Goal: Task Accomplishment & Management: Manage account settings

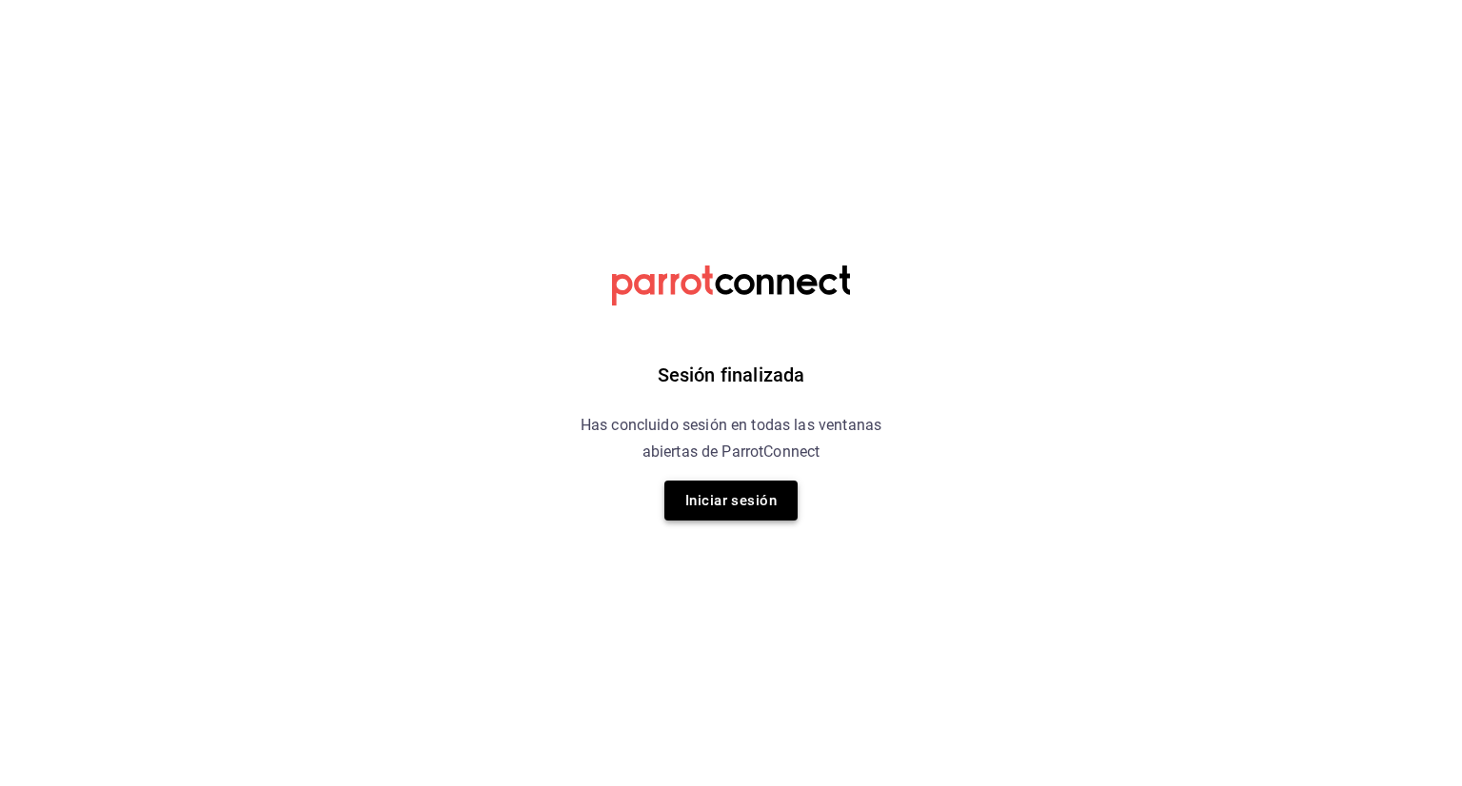
click at [746, 496] on button "Iniciar sesión" at bounding box center [730, 501] width 133 height 40
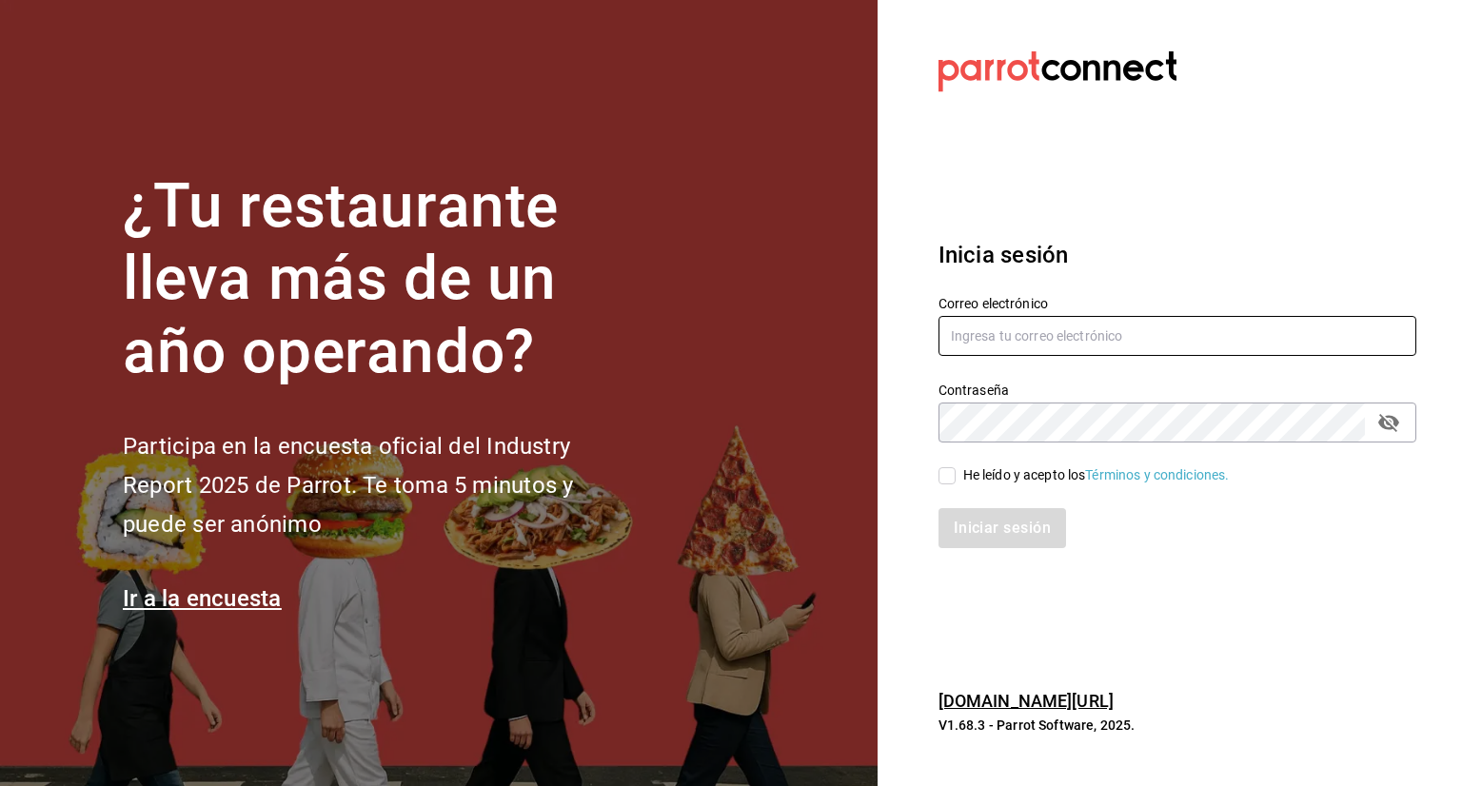
type input "[EMAIL_ADDRESS][DOMAIN_NAME]"
click at [943, 471] on input "He leído y acepto los Términos y condiciones." at bounding box center [946, 475] width 17 height 17
checkbox input "true"
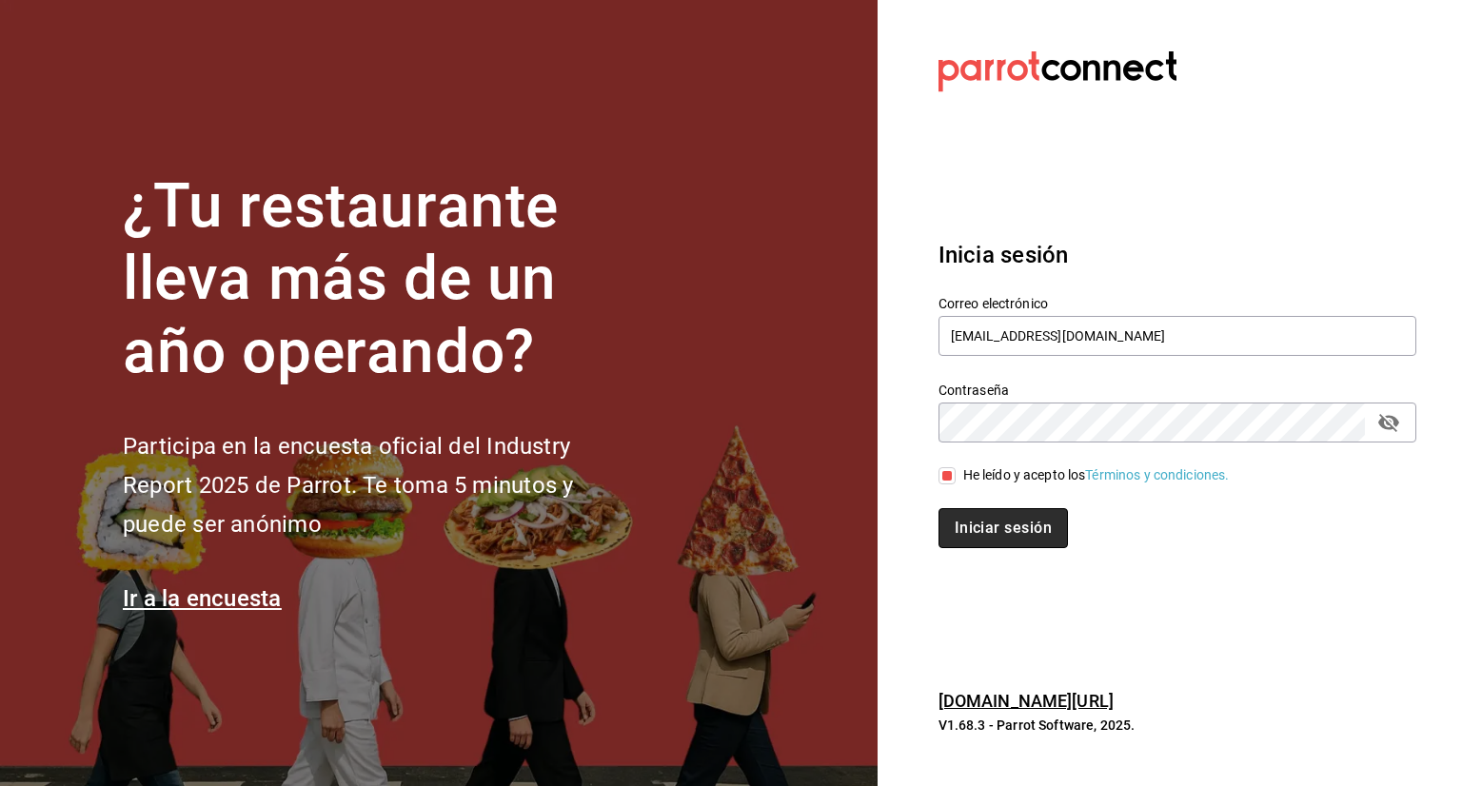
click at [997, 528] on button "Iniciar sesión" at bounding box center [1002, 528] width 129 height 40
